Goal: Information Seeking & Learning: Find specific page/section

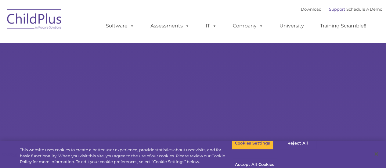
select select "MEDIUM"
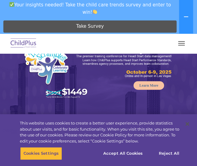
click at [184, 46] on button "button" at bounding box center [181, 43] width 13 height 10
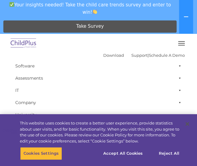
scroll to position [569, 0]
click at [190, 112] on div "Download Support | Schedule A Demo  MENU MENU Software ChildPlus: The original…" at bounding box center [98, 84] width 185 height 97
click at [188, 123] on button "Close" at bounding box center [186, 123] width 13 height 13
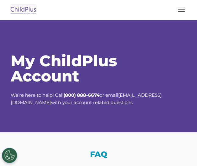
select select "MEDIUM"
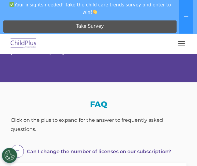
drag, startPoint x: 200, startPoint y: 26, endPoint x: 192, endPoint y: 39, distance: 15.0
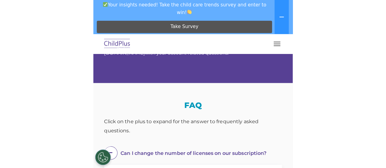
scroll to position [86, 0]
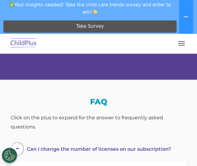
click at [181, 44] on button "button" at bounding box center [181, 43] width 13 height 10
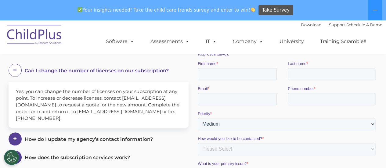
scroll to position [0, 0]
